Goal: Navigation & Orientation: Find specific page/section

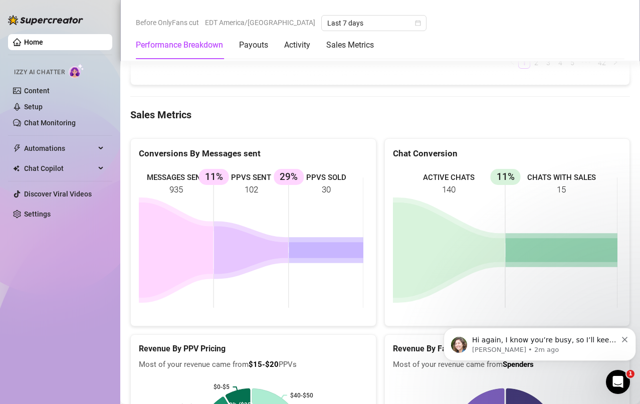
scroll to position [1397, 0]
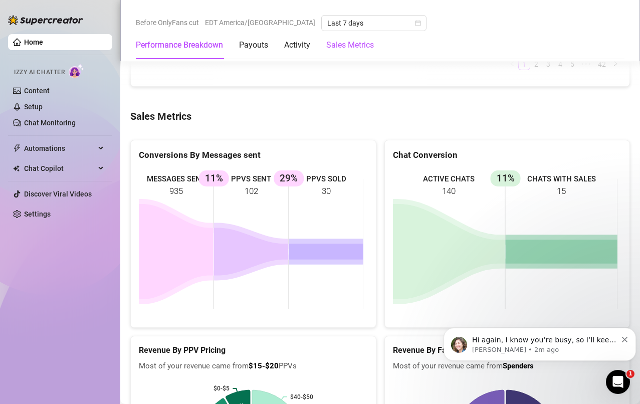
click at [343, 46] on Metrics "Sales Metrics" at bounding box center [350, 45] width 48 height 12
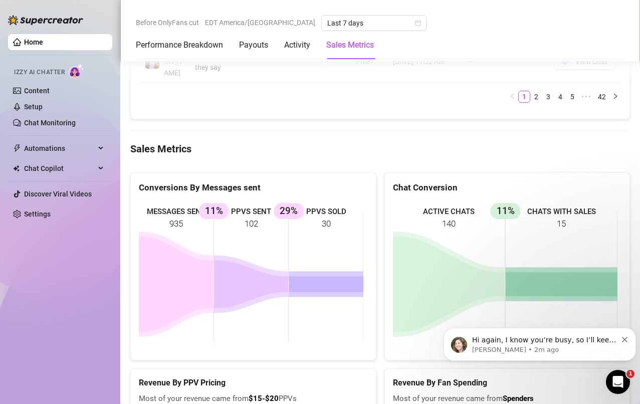
scroll to position [1329, 0]
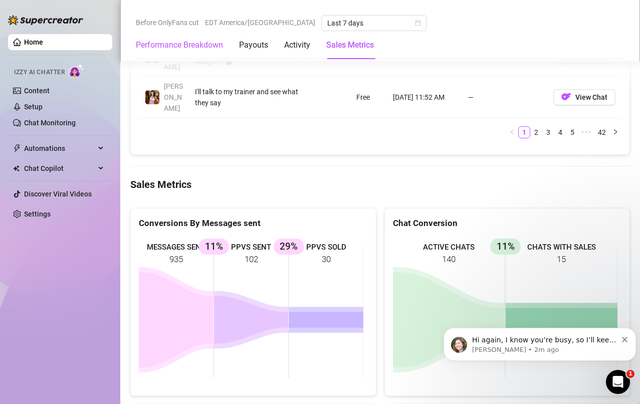
click at [203, 45] on Breakdown "Performance Breakdown" at bounding box center [179, 45] width 87 height 12
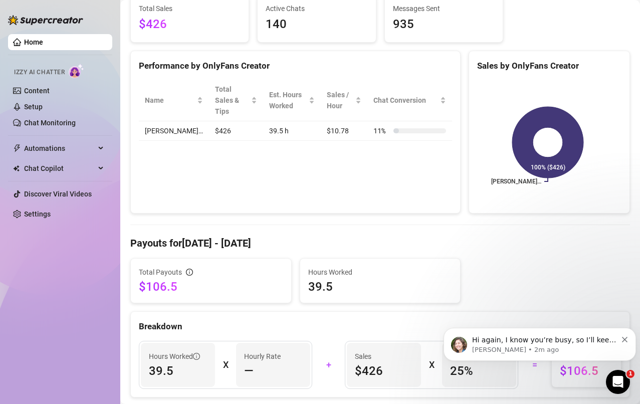
scroll to position [39, 0]
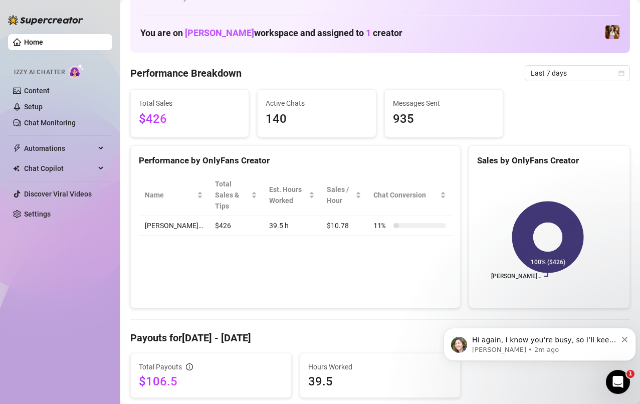
click at [32, 125] on link "Chat Monitoring" at bounding box center [50, 123] width 52 height 8
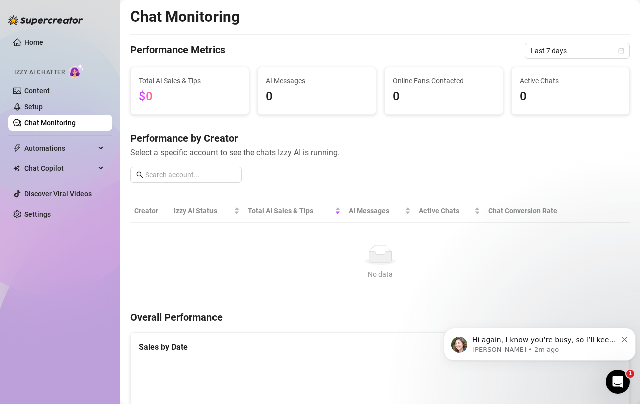
click at [32, 88] on link "Content" at bounding box center [37, 91] width 26 height 8
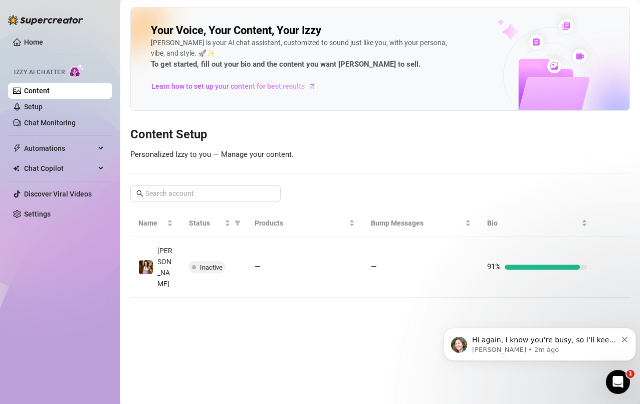
click at [27, 46] on link "Home" at bounding box center [33, 42] width 19 height 8
